Goal: Information Seeking & Learning: Learn about a topic

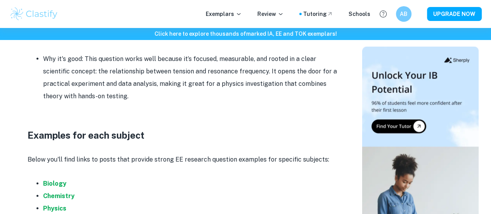
scroll to position [2351, 0]
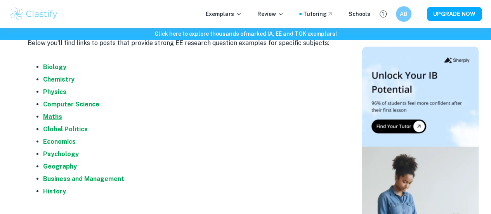
click at [48, 113] on strong "Maths" at bounding box center [52, 116] width 19 height 7
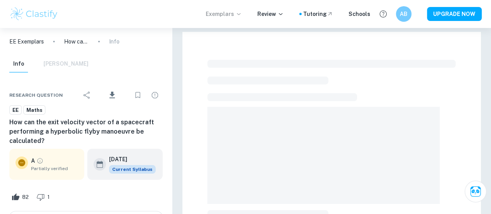
click at [233, 16] on p "Exemplars" at bounding box center [224, 14] width 36 height 9
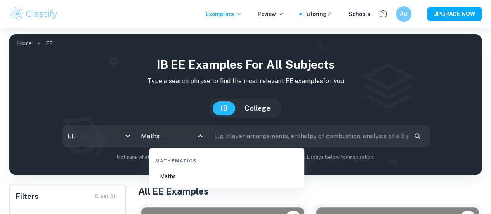
click at [171, 173] on li "Maths" at bounding box center [226, 176] width 149 height 18
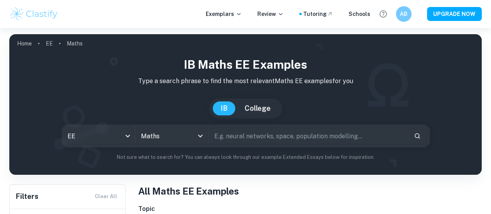
click at [244, 143] on input "text" at bounding box center [308, 136] width 199 height 22
type input "Real world problem"
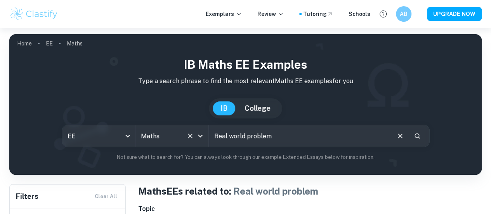
drag, startPoint x: 285, startPoint y: 139, endPoint x: 184, endPoint y: 135, distance: 100.9
click at [184, 135] on div "EE ee All Subjects Maths All Subjects Real world problem ​" at bounding box center [246, 135] width 368 height 22
click at [375, 99] on div "IB College" at bounding box center [246, 108] width 460 height 20
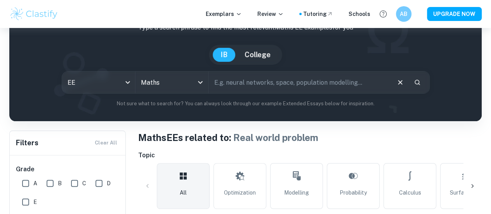
scroll to position [116, 0]
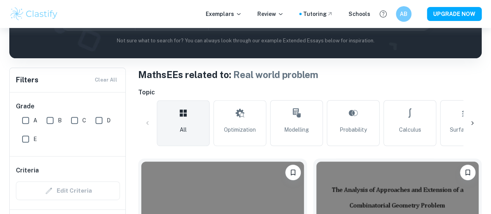
click at [471, 121] on icon at bounding box center [472, 123] width 8 height 8
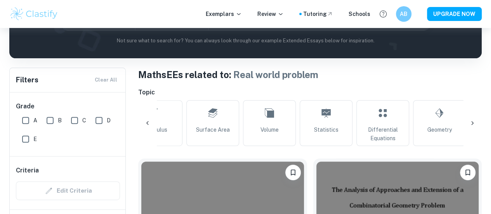
scroll to position [0, 262]
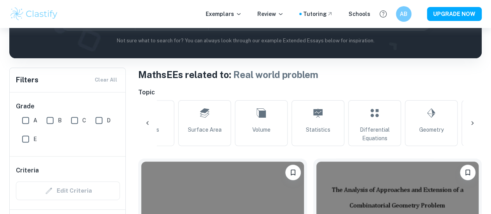
click at [471, 121] on icon at bounding box center [472, 123] width 8 height 8
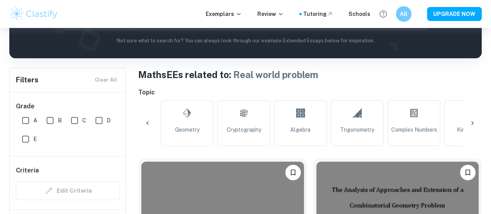
scroll to position [0, 523]
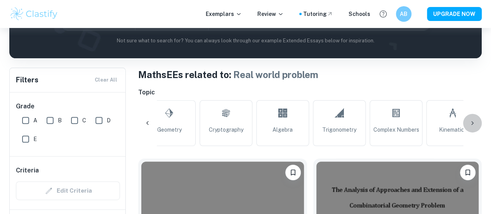
click at [470, 120] on icon at bounding box center [472, 123] width 8 height 8
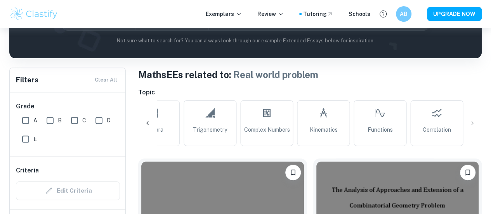
scroll to position [0, 0]
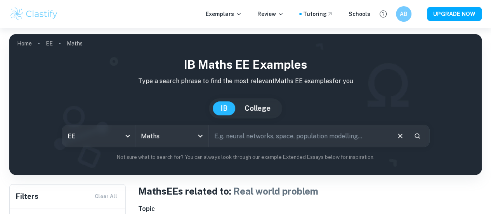
click at [269, 138] on input "text" at bounding box center [299, 136] width 181 height 22
type input "real world problem"
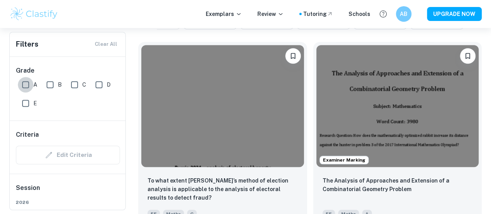
click at [22, 86] on input "A" at bounding box center [26, 85] width 16 height 16
checkbox input "true"
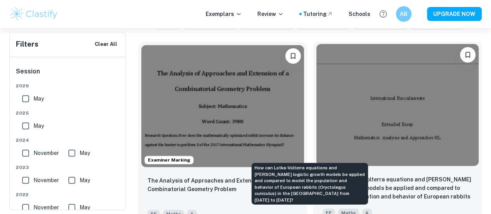
scroll to position [368, 0]
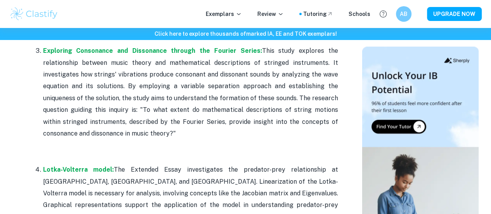
scroll to position [698, 0]
